Goal: Information Seeking & Learning: Learn about a topic

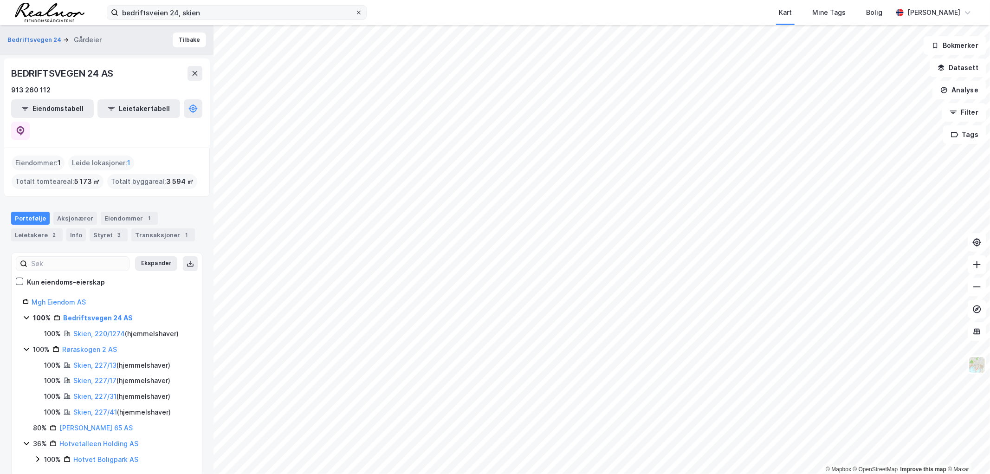
click at [356, 14] on icon at bounding box center [359, 13] width 6 height 6
click at [355, 14] on input "bedriftsveien 24, skien" at bounding box center [236, 13] width 237 height 14
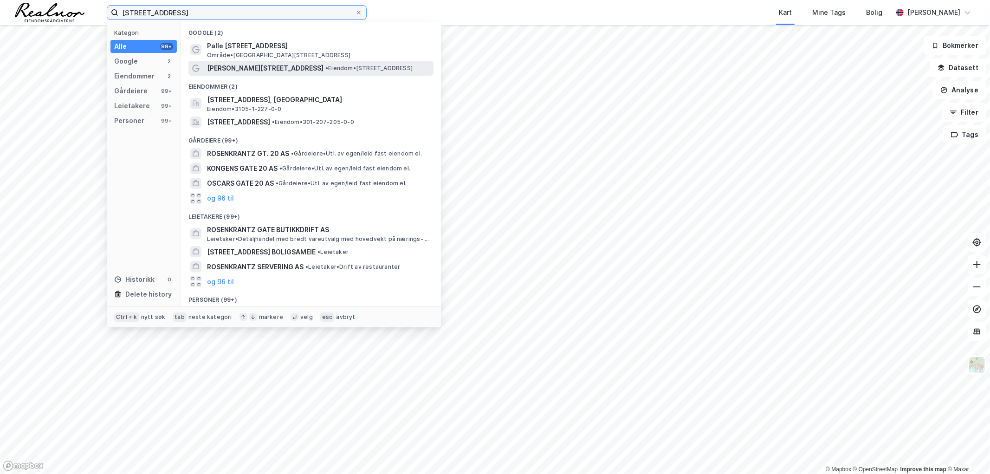
type input "[STREET_ADDRESS]"
click at [325, 66] on span "• Eiendom • [STREET_ADDRESS]" at bounding box center [368, 68] width 87 height 7
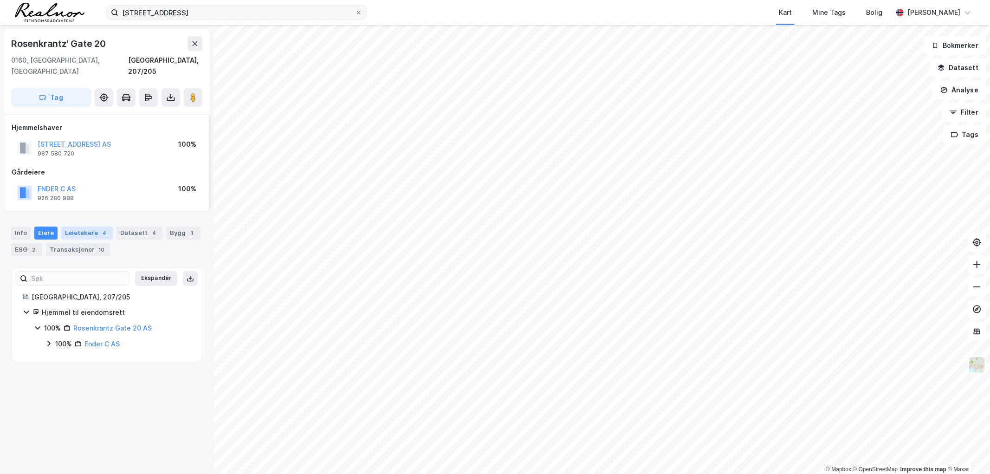
drag, startPoint x: 69, startPoint y: 220, endPoint x: 84, endPoint y: 228, distance: 16.8
click at [69, 226] on div "Leietakere 4" at bounding box center [87, 232] width 52 height 13
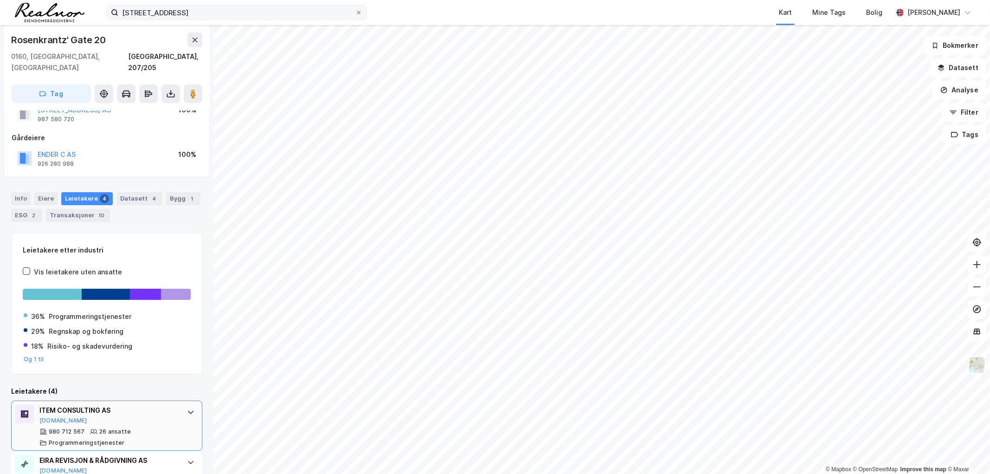
scroll to position [161, 0]
